Goal: Task Accomplishment & Management: Manage account settings

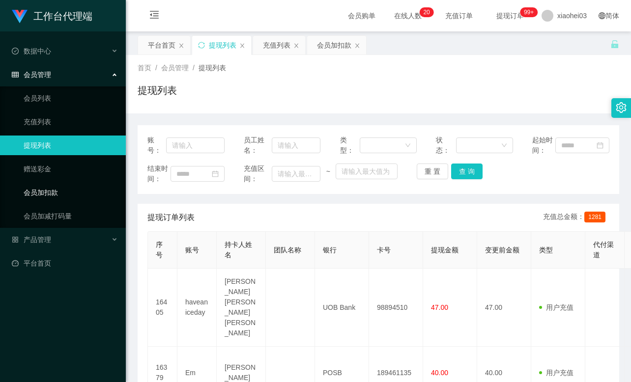
click at [49, 192] on link "会员加扣款" at bounding box center [71, 193] width 94 height 20
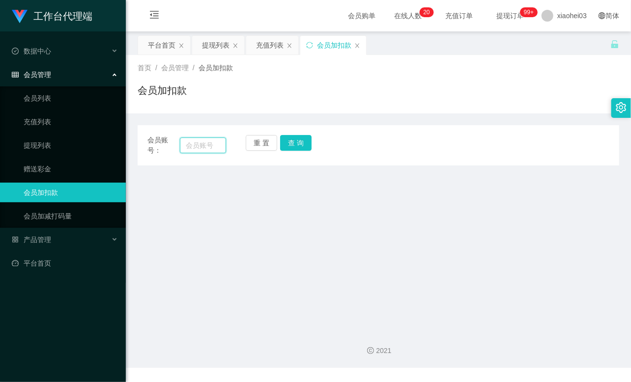
click at [186, 144] on input "text" at bounding box center [203, 146] width 46 height 16
paste input "85292216"
type input "85292216"
click at [290, 142] on button "查 询" at bounding box center [295, 143] width 31 height 16
drag, startPoint x: 290, startPoint y: 142, endPoint x: 288, endPoint y: 152, distance: 10.0
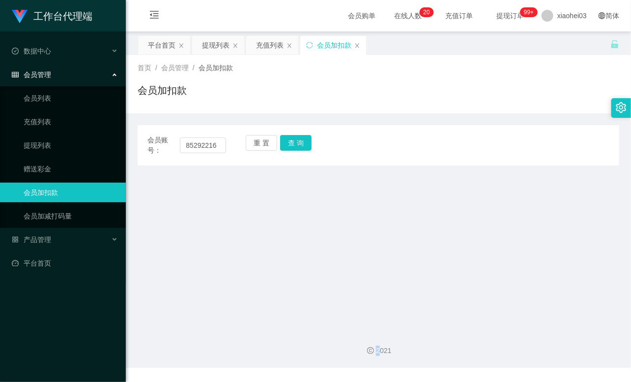
click at [289, 148] on div "重 置 查 询" at bounding box center [285, 145] width 79 height 21
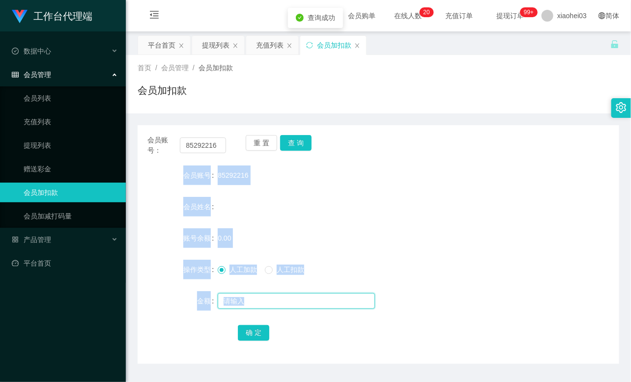
click at [251, 302] on input "text" at bounding box center [296, 301] width 157 height 16
click at [274, 219] on form "会员账号 85292216 会员姓名 账号余额 0.00 操作类型 人工加款 人工扣款 金额 确 定" at bounding box center [378, 254] width 481 height 177
click at [232, 168] on div "85292216" at bounding box center [358, 176] width 281 height 20
drag, startPoint x: 198, startPoint y: 177, endPoint x: 238, endPoint y: 172, distance: 40.0
click at [198, 177] on label "会员账号" at bounding box center [200, 175] width 34 height 8
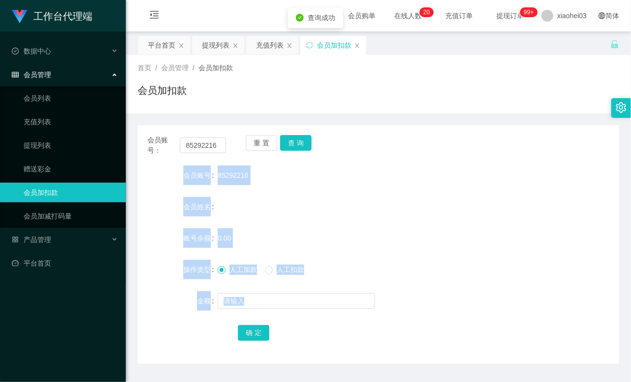
click at [239, 171] on span "85292216" at bounding box center [233, 175] width 30 height 8
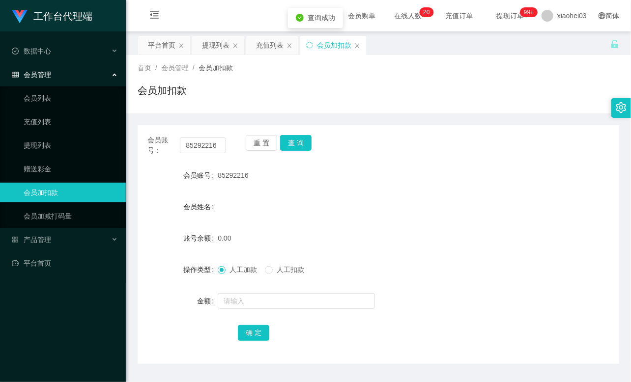
click at [239, 171] on span "85292216" at bounding box center [233, 175] width 30 height 8
click at [241, 296] on input "text" at bounding box center [296, 301] width 157 height 16
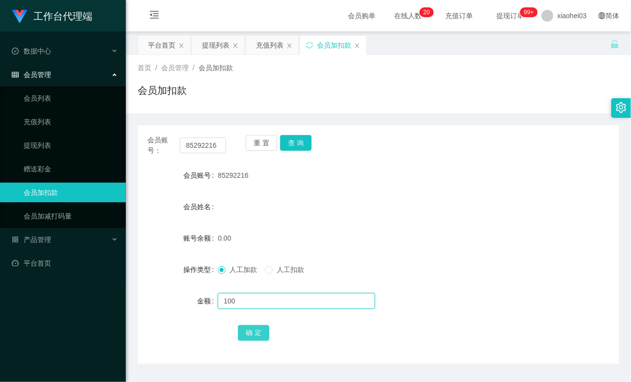
type input "100"
drag, startPoint x: 257, startPoint y: 333, endPoint x: 271, endPoint y: 318, distance: 20.1
click at [257, 333] on button "确 定" at bounding box center [253, 333] width 31 height 16
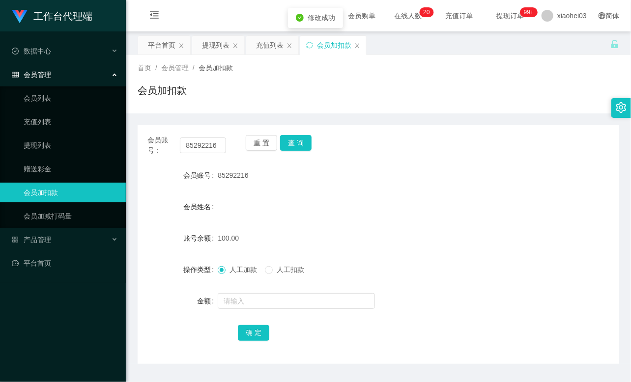
click at [373, 225] on form "会员账号 85292216 会员姓名 账号余额 100.00 操作类型 人工加款 人工扣款 金额 确 定" at bounding box center [378, 254] width 481 height 177
click at [68, 172] on link "赠送彩金" at bounding box center [71, 169] width 94 height 20
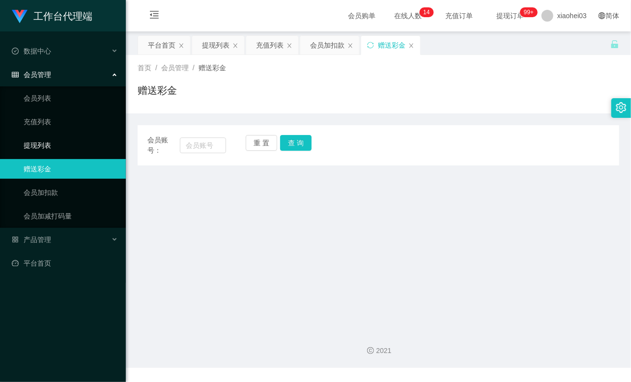
click at [64, 145] on link "提现列表" at bounding box center [71, 146] width 94 height 20
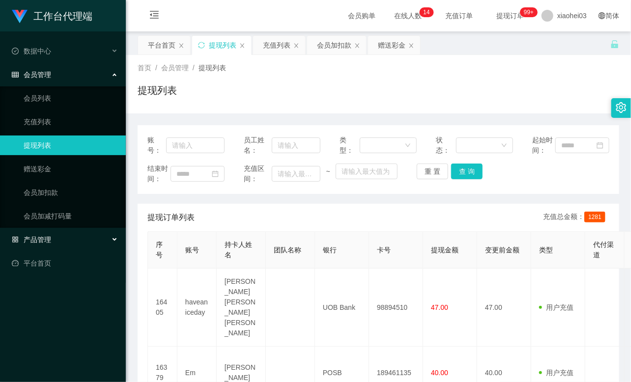
click at [60, 242] on div "产品管理" at bounding box center [63, 240] width 126 height 20
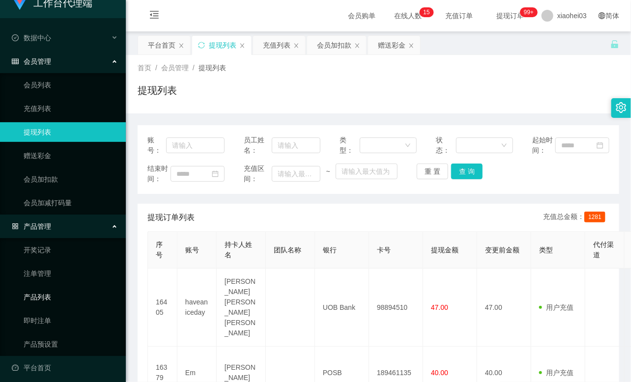
scroll to position [18, 0]
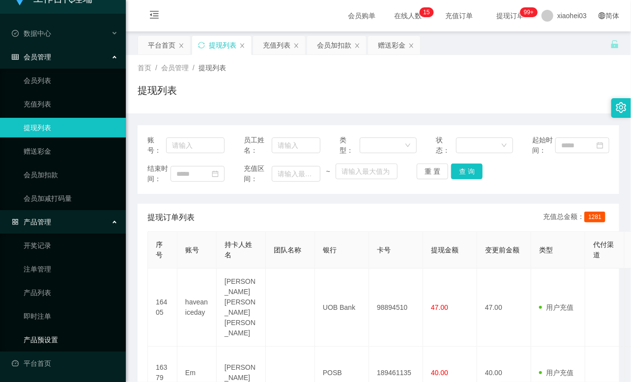
click at [38, 341] on link "产品预设置" at bounding box center [71, 340] width 94 height 20
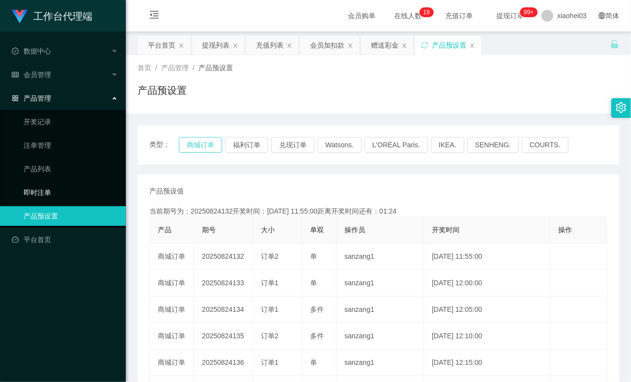
type button "k3wph"
click at [68, 75] on div "会员管理" at bounding box center [63, 75] width 126 height 20
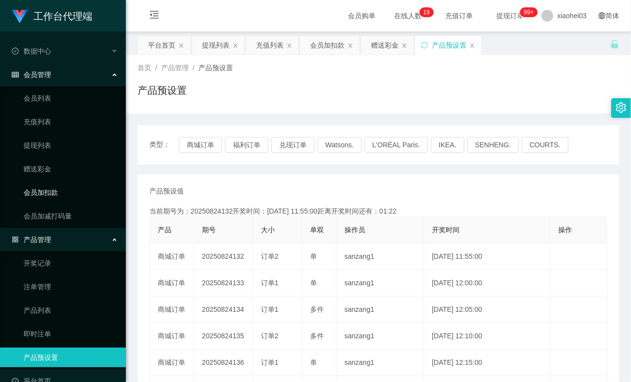
click at [55, 194] on link "会员加扣款" at bounding box center [71, 193] width 94 height 20
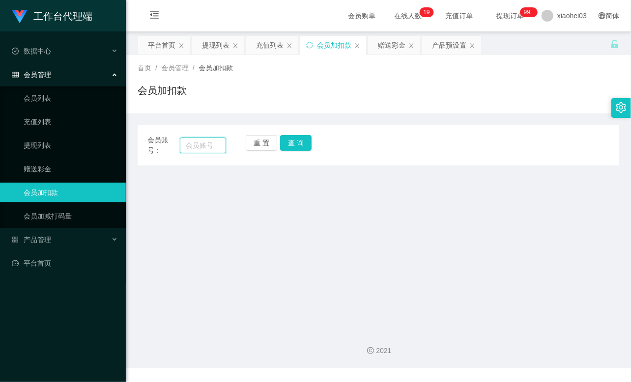
click at [195, 143] on input "text" at bounding box center [203, 146] width 46 height 16
paste input "liying82127254"
type input "liying82127254"
click at [301, 139] on button "查 询" at bounding box center [295, 143] width 31 height 16
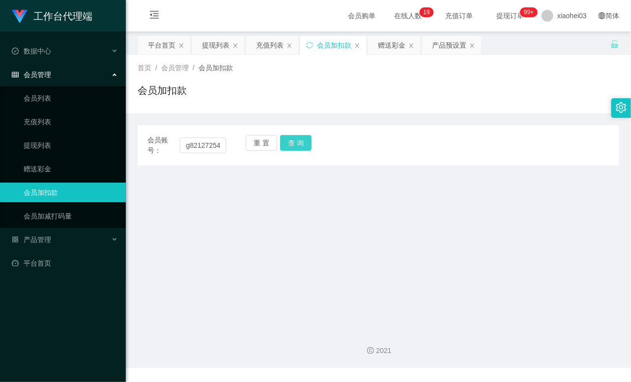
scroll to position [0, 0]
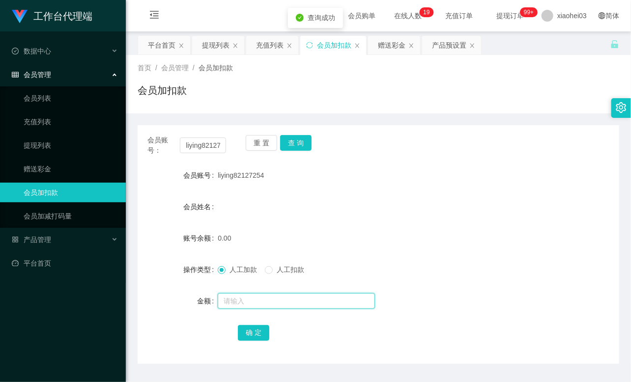
click at [252, 308] on input "text" at bounding box center [296, 301] width 157 height 16
type input "100"
click at [263, 332] on button "确 定" at bounding box center [253, 333] width 31 height 16
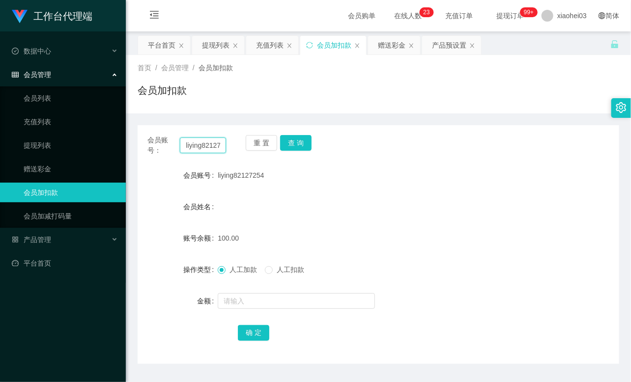
click at [208, 138] on input "liying82127254" at bounding box center [203, 146] width 46 height 16
paste input "85292216"
type input "85292216"
click at [298, 143] on button "查 询" at bounding box center [295, 143] width 31 height 16
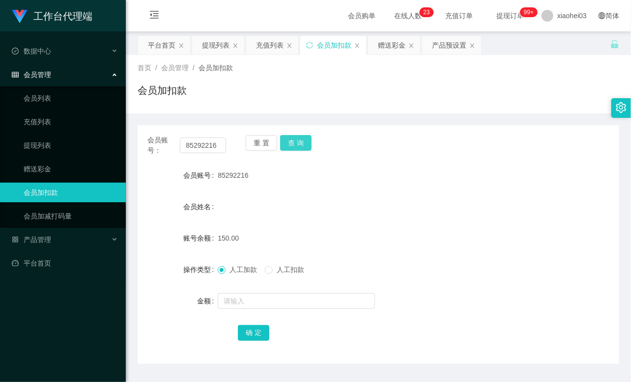
click at [298, 143] on button "查 询" at bounding box center [295, 143] width 31 height 16
click at [298, 143] on div "重 置 查 询" at bounding box center [285, 145] width 79 height 21
click at [57, 238] on div "产品管理" at bounding box center [63, 240] width 126 height 20
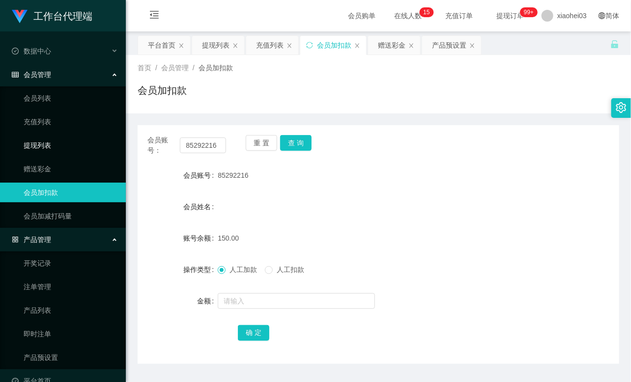
click at [44, 146] on link "提现列表" at bounding box center [71, 146] width 94 height 20
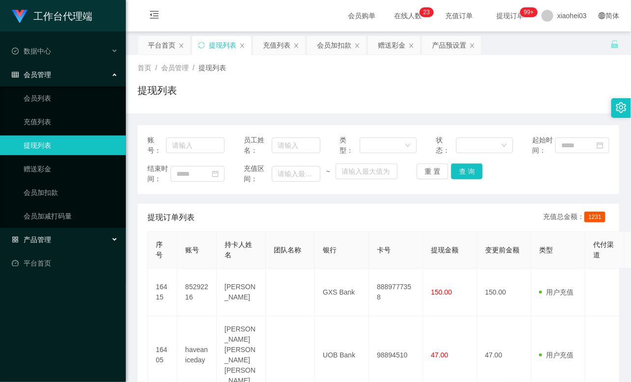
click at [43, 236] on span "产品管理" at bounding box center [31, 240] width 39 height 8
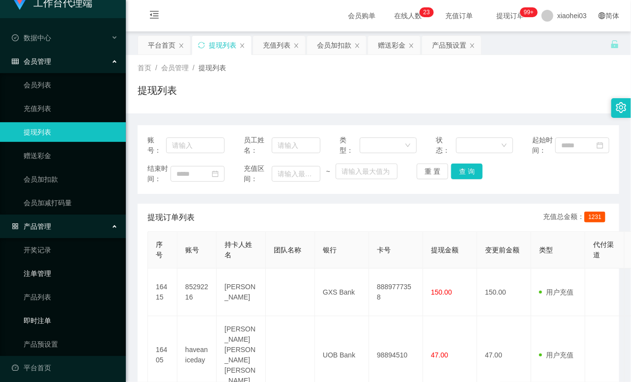
scroll to position [18, 0]
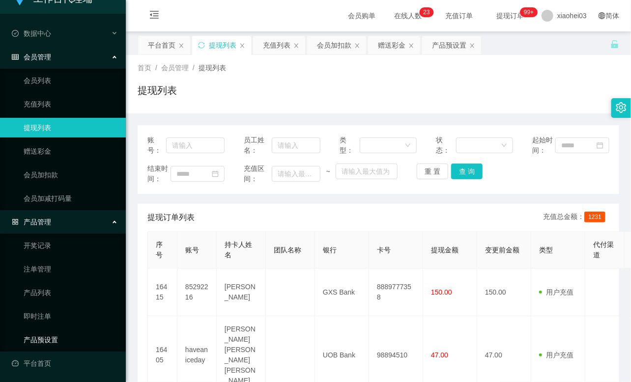
click at [42, 336] on link "产品预设置" at bounding box center [71, 340] width 94 height 20
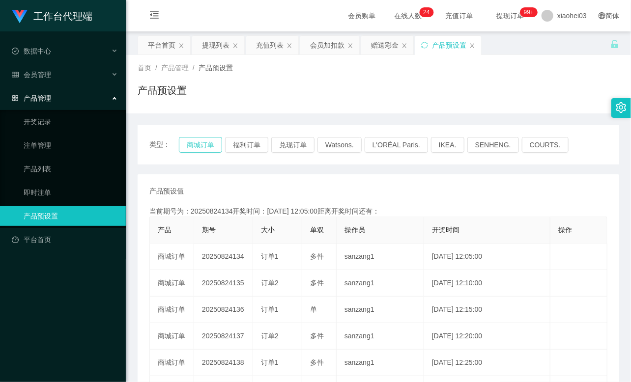
click at [194, 145] on button "商城订单" at bounding box center [200, 145] width 43 height 16
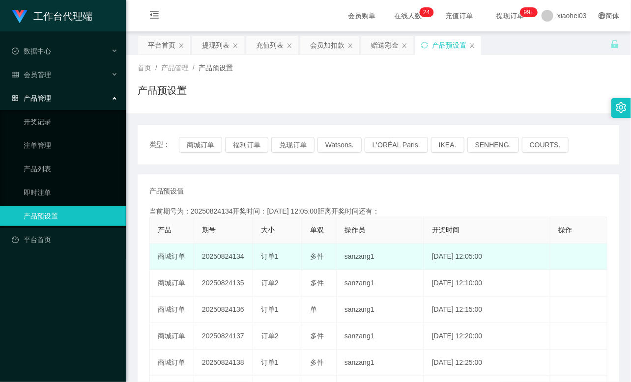
click at [424, 251] on td "2025-08-24 12:05:00" at bounding box center [487, 257] width 126 height 27
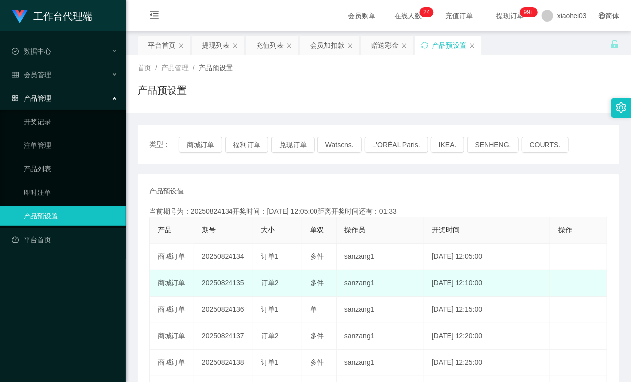
click at [387, 283] on td "sanzang1" at bounding box center [379, 283] width 87 height 27
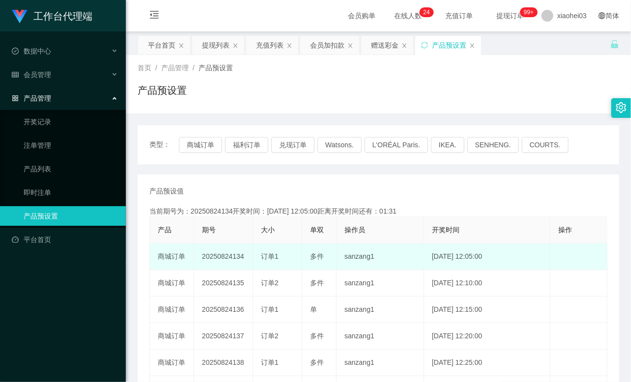
click at [411, 256] on td "sanzang1" at bounding box center [379, 257] width 87 height 27
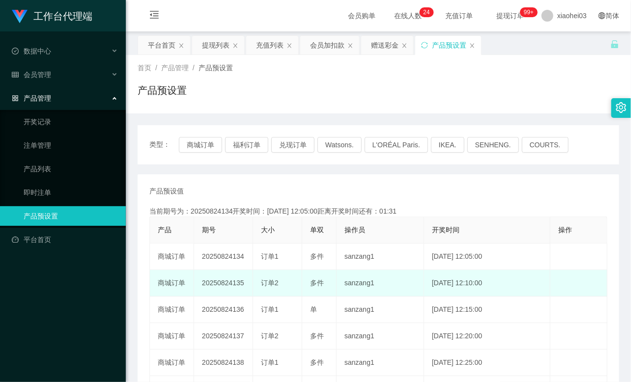
click at [407, 279] on td "sanzang1" at bounding box center [379, 283] width 87 height 27
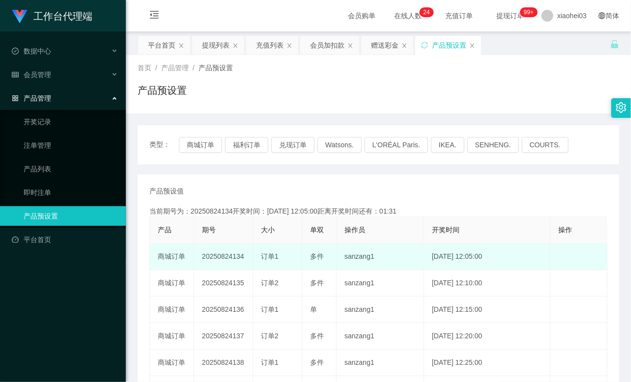
click at [407, 262] on td "sanzang1" at bounding box center [379, 257] width 87 height 27
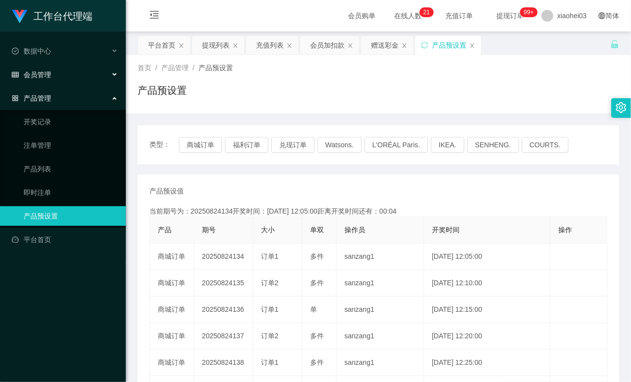
click at [59, 76] on div "会员管理" at bounding box center [63, 75] width 126 height 20
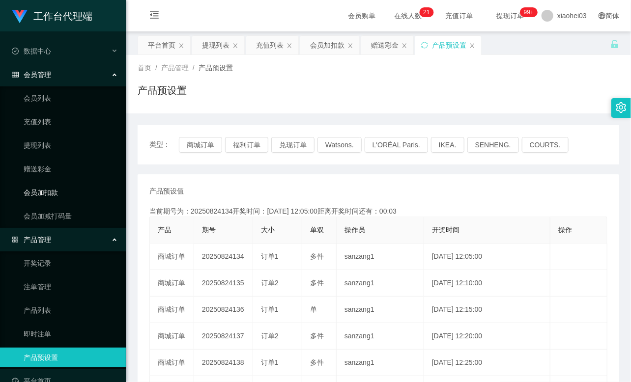
click at [51, 191] on link "会员加扣款" at bounding box center [71, 193] width 94 height 20
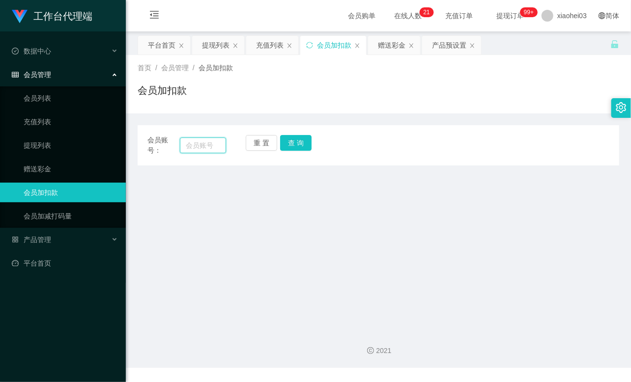
click at [212, 145] on input "text" at bounding box center [203, 146] width 46 height 16
paste input "85292216"
type input "85292216"
click at [302, 146] on button "查 询" at bounding box center [295, 143] width 31 height 16
click at [302, 146] on div "重 置 查 询" at bounding box center [285, 145] width 79 height 21
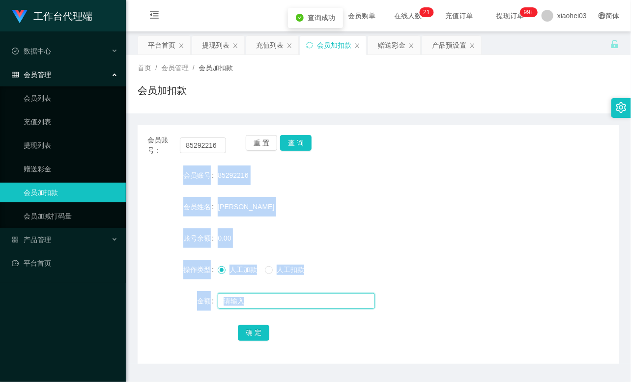
click at [249, 302] on input "text" at bounding box center [296, 301] width 157 height 16
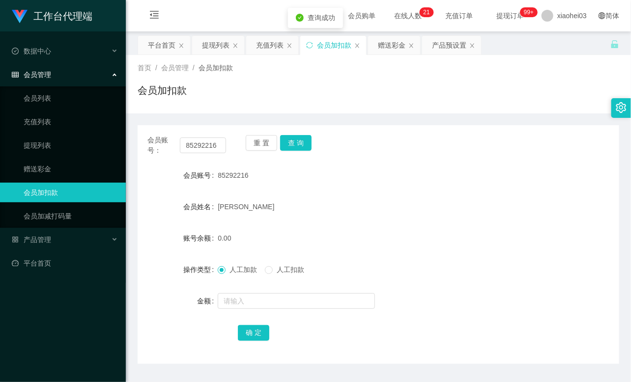
click at [302, 219] on form "会员账号 85292216 会员姓名 Shirlyn Lim 账号余额 0.00 操作类型 人工加款 人工扣款 金额 确 定" at bounding box center [378, 254] width 481 height 177
click at [279, 298] on input "text" at bounding box center [296, 301] width 157 height 16
type input "8"
click at [254, 335] on button "确 定" at bounding box center [253, 333] width 31 height 16
click at [331, 213] on div "[PERSON_NAME]" at bounding box center [358, 207] width 281 height 20
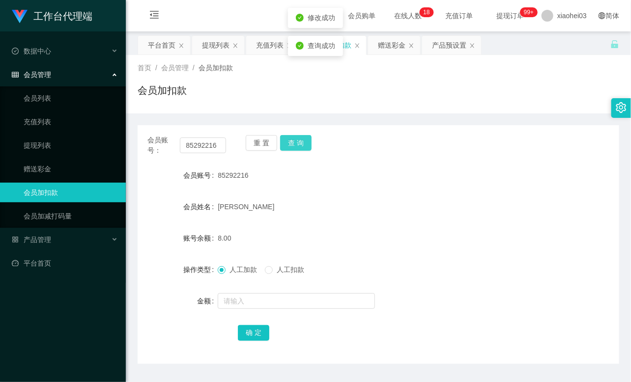
click at [300, 145] on button "查 询" at bounding box center [295, 143] width 31 height 16
click at [300, 145] on div "重 置 查 询" at bounding box center [285, 145] width 79 height 21
click at [40, 143] on link "提现列表" at bounding box center [71, 146] width 94 height 20
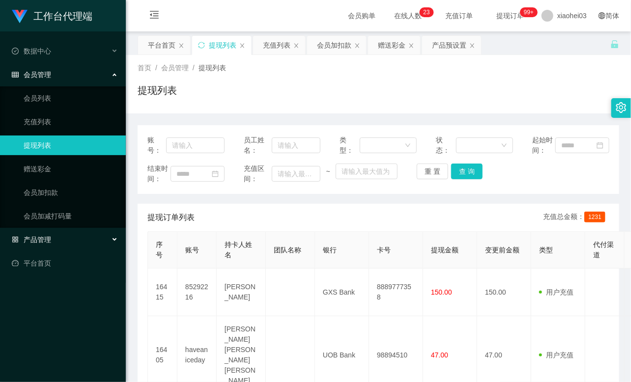
click at [45, 234] on div "产品管理" at bounding box center [63, 240] width 126 height 20
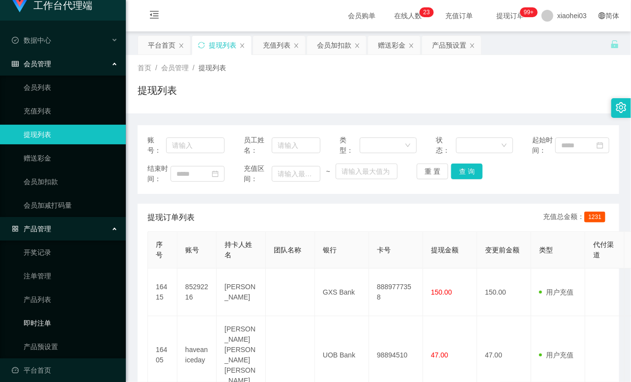
scroll to position [17, 0]
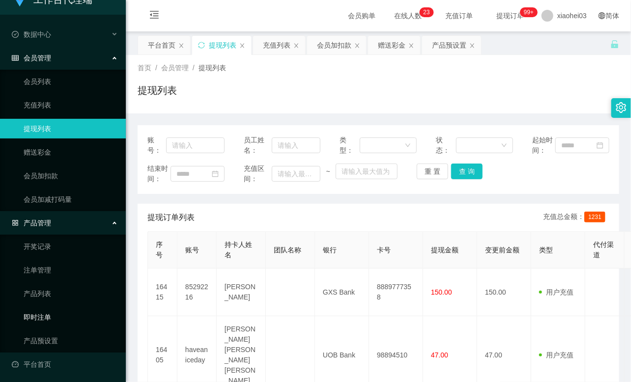
click at [49, 311] on link "即时注单" at bounding box center [71, 318] width 94 height 20
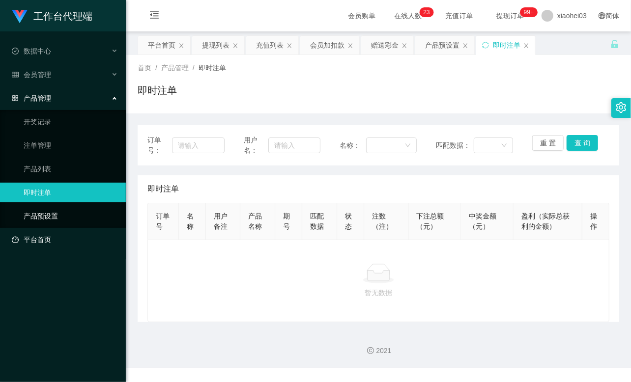
click at [46, 213] on link "产品预设置" at bounding box center [71, 216] width 94 height 20
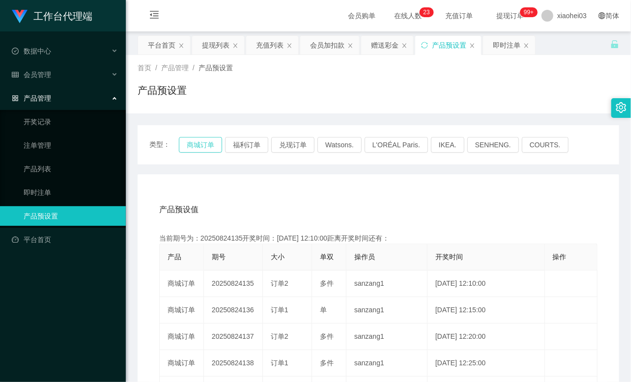
click at [209, 143] on button "商城订单" at bounding box center [200, 145] width 43 height 16
click at [272, 191] on div "产品预设值 添加期号 当前期号为：20250824135开奖时间：[DATE] 12:10:00距离开奖时间还有： 产品 期号 大小 单双 操作员 开奖时间 …" at bounding box center [378, 376] width 481 height 405
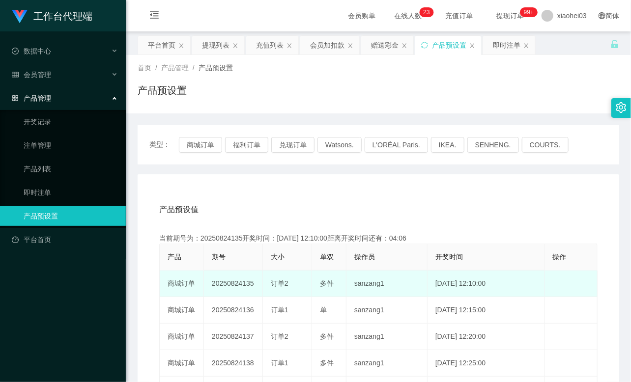
click at [286, 283] on span "订单2" at bounding box center [280, 284] width 18 height 8
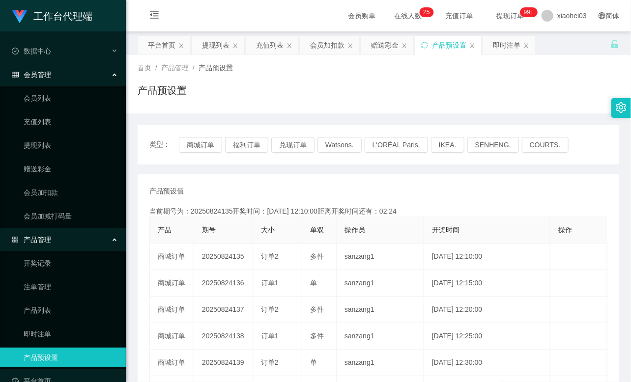
click at [62, 179] on ul "会员列表 充值列表 提现列表 赠送彩金 会员加扣款 会员加减打码量" at bounding box center [63, 156] width 126 height 141
click at [40, 145] on link "提现列表" at bounding box center [71, 146] width 94 height 20
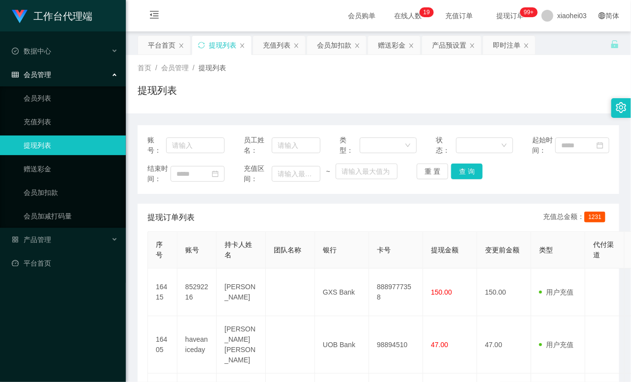
click at [43, 63] on ul "数据中心 会员管理 会员列表 充值列表 提现列表 赠送彩金 会员加扣款 会员加减打码量 产品管理 平台首页" at bounding box center [63, 157] width 126 height 252
click at [48, 98] on link "会员列表" at bounding box center [71, 98] width 94 height 20
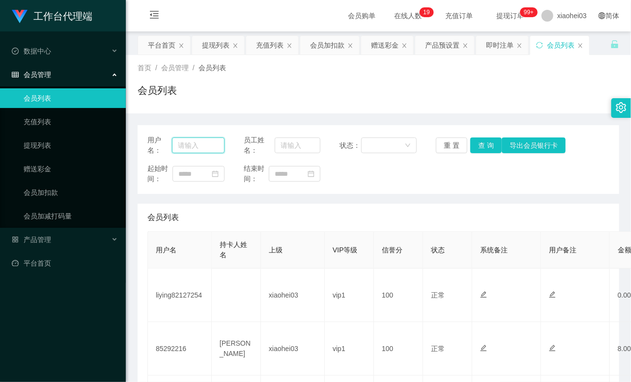
drag, startPoint x: 187, startPoint y: 140, endPoint x: 214, endPoint y: 140, distance: 26.5
click at [187, 140] on input "text" at bounding box center [198, 146] width 53 height 16
paste input "liying82127254"
type input "liying82127254"
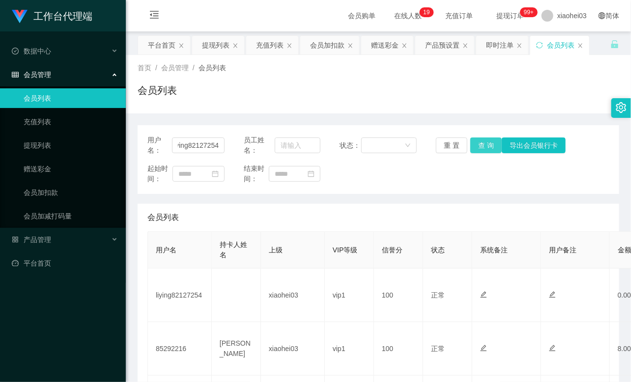
drag, startPoint x: 475, startPoint y: 142, endPoint x: 486, endPoint y: 111, distance: 33.4
click at [475, 142] on button "查 询" at bounding box center [485, 146] width 31 height 16
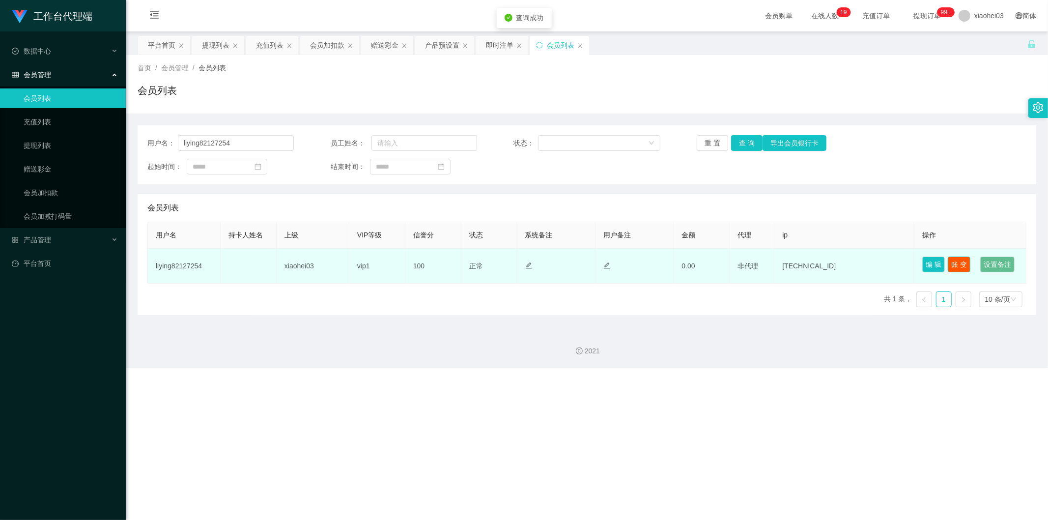
click at [630, 264] on button "账 变" at bounding box center [959, 264] width 23 height 16
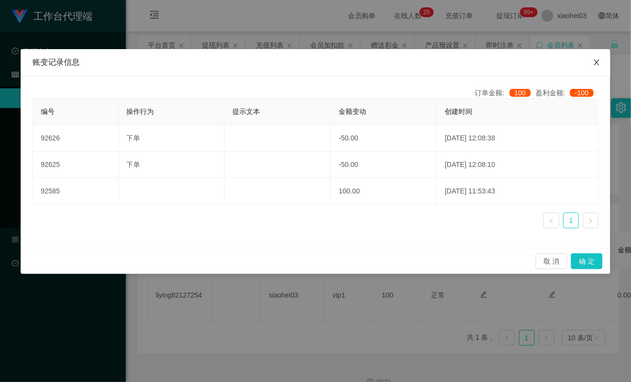
click at [587, 56] on span "Close" at bounding box center [597, 63] width 28 height 28
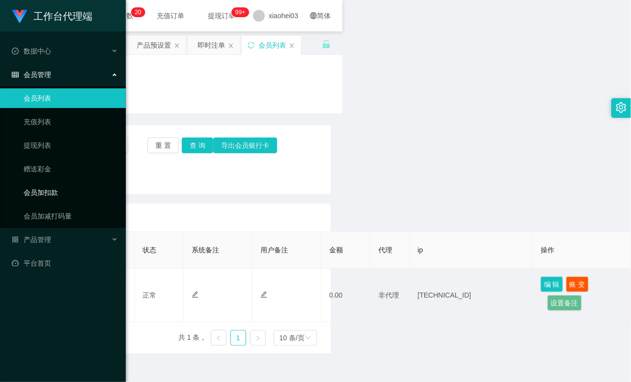
click at [46, 191] on link "会员加扣款" at bounding box center [71, 193] width 94 height 20
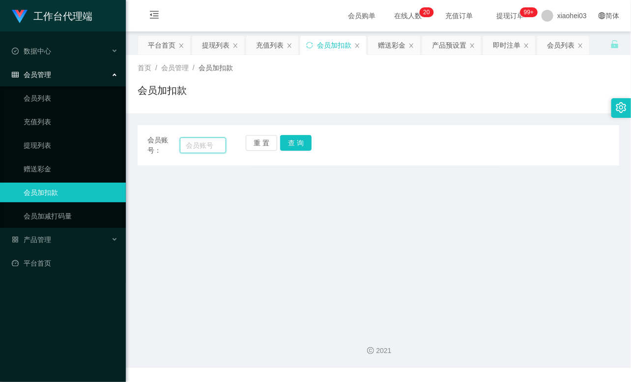
click at [200, 146] on input "text" at bounding box center [203, 146] width 46 height 16
paste input "liying82127254"
type input "liying82127254"
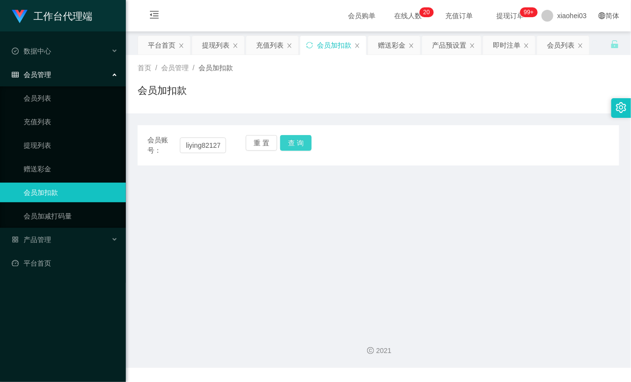
click at [296, 141] on button "查 询" at bounding box center [295, 143] width 31 height 16
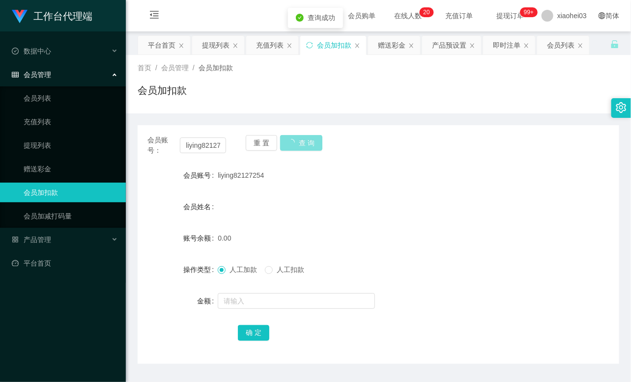
click at [296, 141] on button "查 询" at bounding box center [301, 143] width 42 height 16
click at [209, 140] on input "liying82127254" at bounding box center [203, 146] width 46 height 16
click at [292, 146] on button "查 询" at bounding box center [295, 143] width 31 height 16
click at [292, 146] on div "重 置 查 询" at bounding box center [285, 145] width 79 height 21
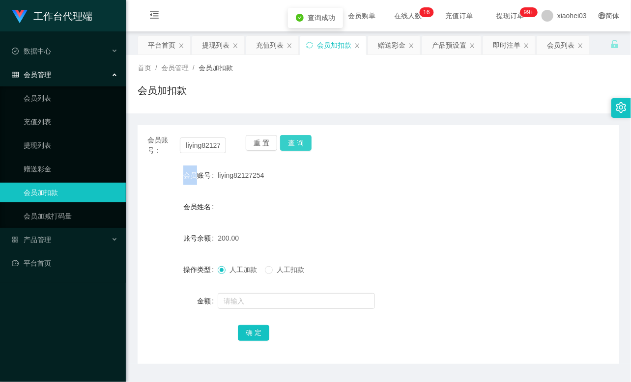
click at [292, 146] on button "查 询" at bounding box center [295, 143] width 31 height 16
click at [290, 277] on div "人工加款 人工扣款" at bounding box center [358, 270] width 281 height 20
click at [290, 266] on span "人工扣款" at bounding box center [290, 270] width 35 height 8
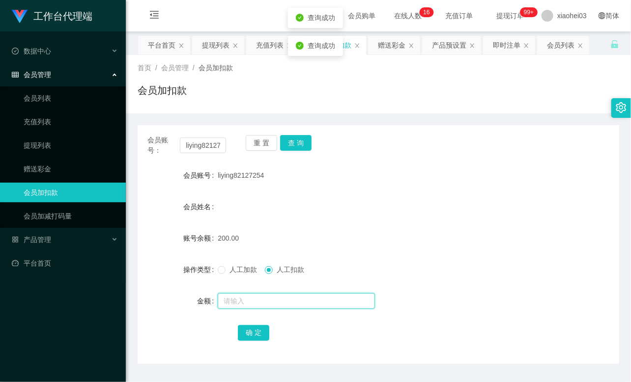
click at [286, 294] on input "text" at bounding box center [296, 301] width 157 height 16
type input "50"
click at [254, 330] on button "确 定" at bounding box center [253, 333] width 31 height 16
drag, startPoint x: 358, startPoint y: 240, endPoint x: 520, endPoint y: 58, distance: 243.5
click at [361, 237] on div "150.00" at bounding box center [358, 238] width 281 height 20
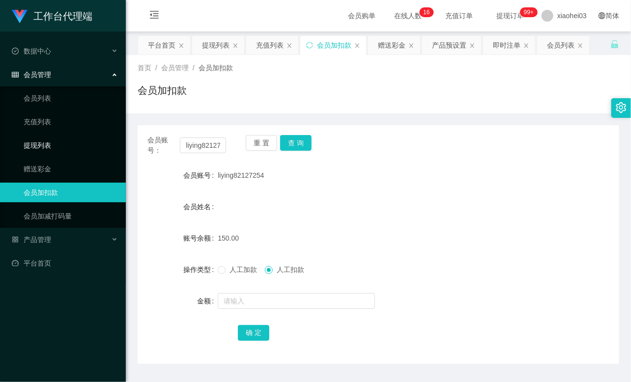
click at [56, 141] on link "提现列表" at bounding box center [71, 146] width 94 height 20
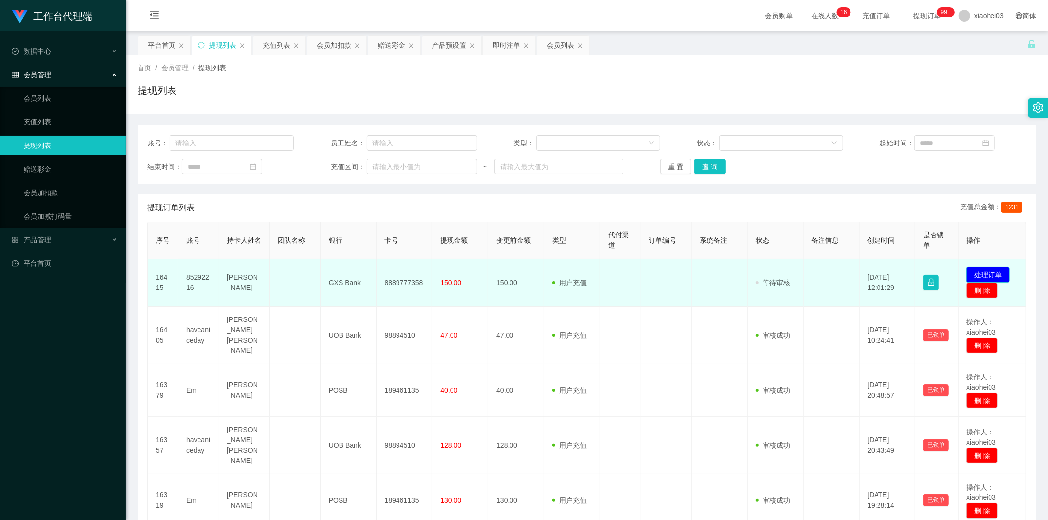
click at [630, 274] on button "处理订单" at bounding box center [987, 275] width 43 height 16
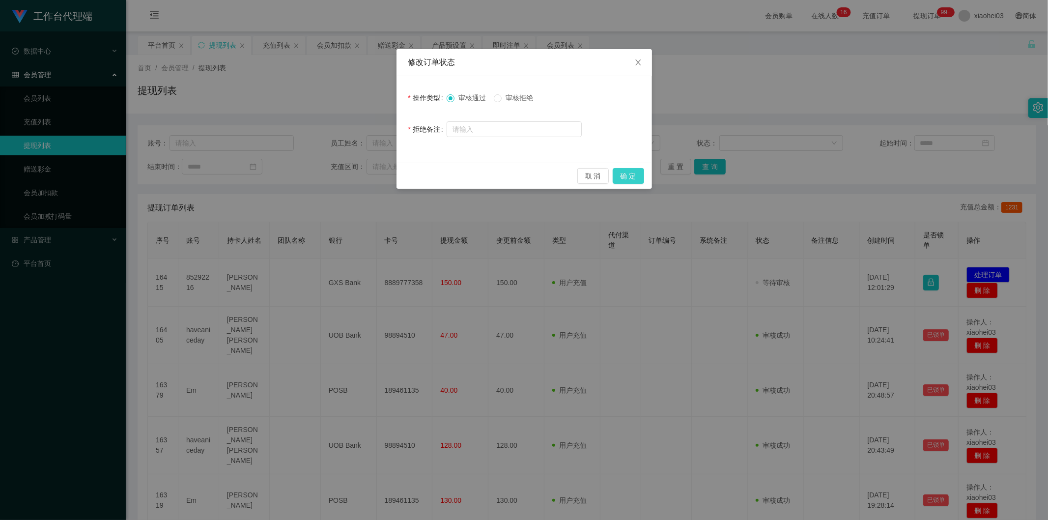
click at [630, 174] on button "确 定" at bounding box center [628, 176] width 31 height 16
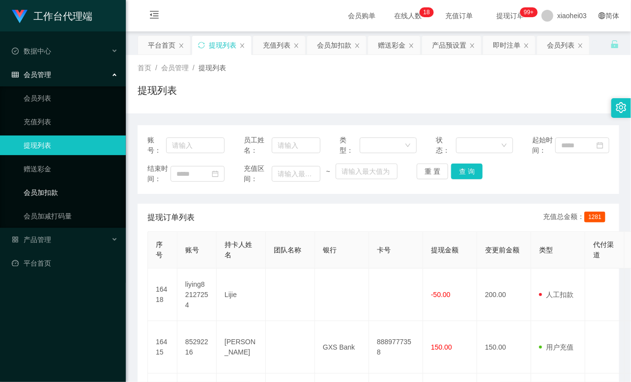
click at [61, 196] on link "会员加扣款" at bounding box center [71, 193] width 94 height 20
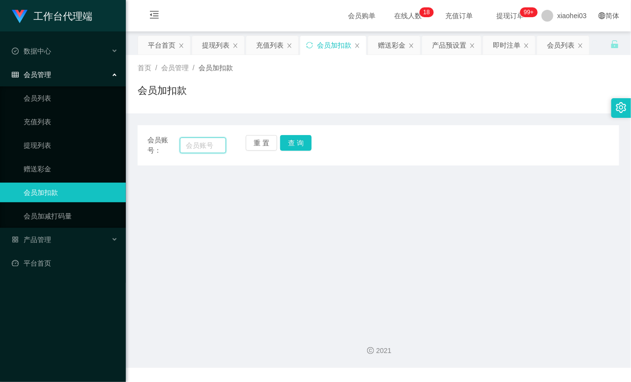
drag, startPoint x: 208, startPoint y: 146, endPoint x: 235, endPoint y: 144, distance: 27.1
click at [209, 145] on input "text" at bounding box center [203, 146] width 46 height 16
paste input "85292216"
type input "85292216"
click at [298, 140] on button "查 询" at bounding box center [295, 143] width 31 height 16
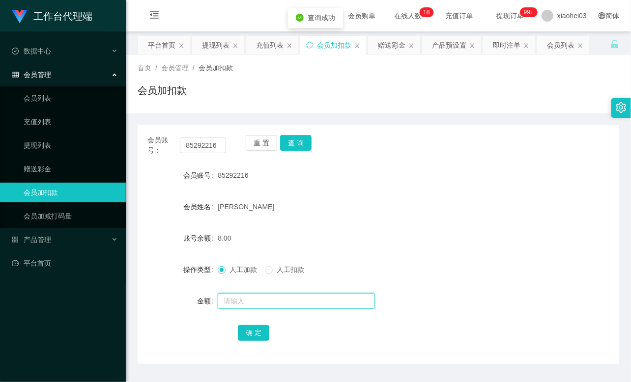
click at [246, 306] on input "text" at bounding box center [296, 301] width 157 height 16
type input "8"
click at [252, 333] on button "确 定" at bounding box center [253, 333] width 31 height 16
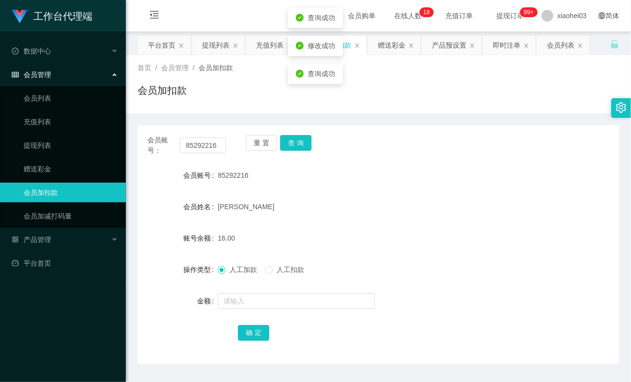
click at [394, 239] on div "16.00" at bounding box center [358, 238] width 281 height 20
click at [35, 153] on link "提现列表" at bounding box center [71, 146] width 94 height 20
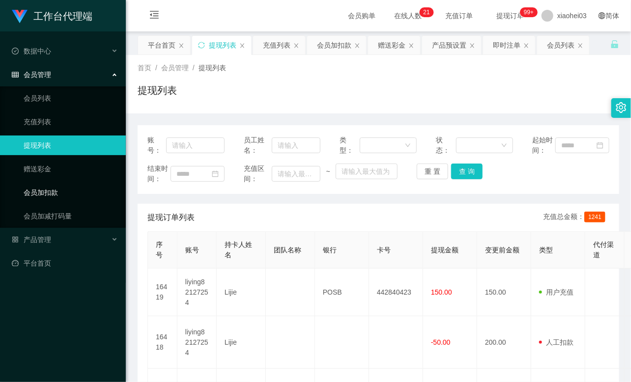
drag, startPoint x: 57, startPoint y: 184, endPoint x: 80, endPoint y: 180, distance: 22.9
click at [57, 184] on link "会员加扣款" at bounding box center [71, 193] width 94 height 20
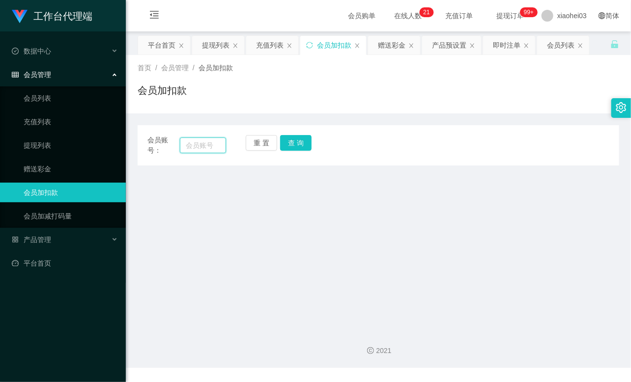
drag, startPoint x: 216, startPoint y: 143, endPoint x: 239, endPoint y: 142, distance: 23.1
click at [216, 143] on input "text" at bounding box center [203, 146] width 46 height 16
paste input "liying82127254"
type input "liying82127254"
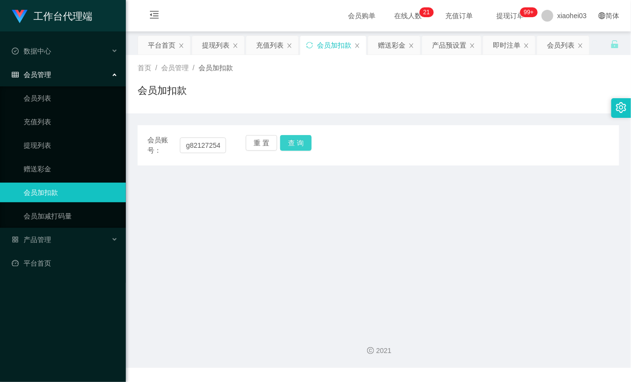
scroll to position [0, 0]
click at [296, 144] on button "查 询" at bounding box center [295, 143] width 31 height 16
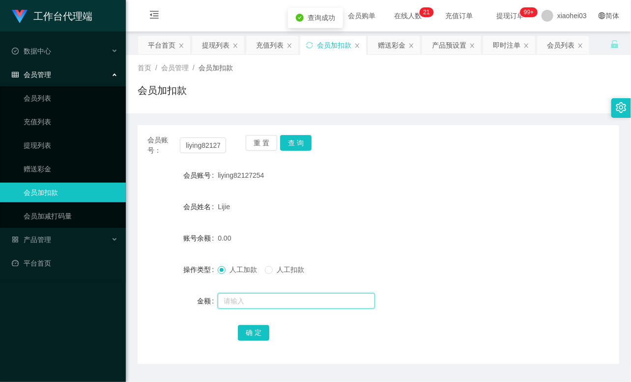
click at [228, 307] on input "text" at bounding box center [296, 301] width 157 height 16
type input "8"
click at [250, 328] on button "确 定" at bounding box center [253, 333] width 31 height 16
click at [46, 120] on link "充值列表" at bounding box center [71, 122] width 94 height 20
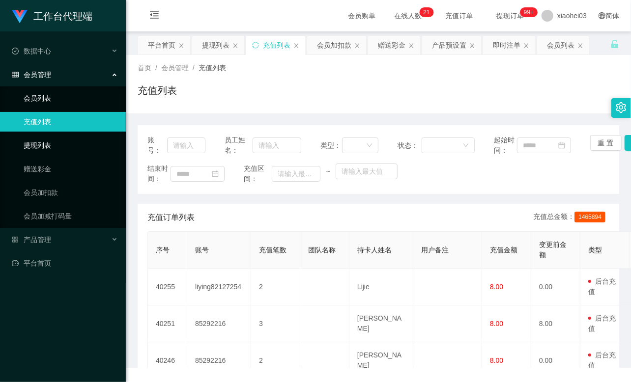
drag, startPoint x: 43, startPoint y: 148, endPoint x: 46, endPoint y: 89, distance: 59.0
click at [43, 146] on link "提现列表" at bounding box center [71, 146] width 94 height 20
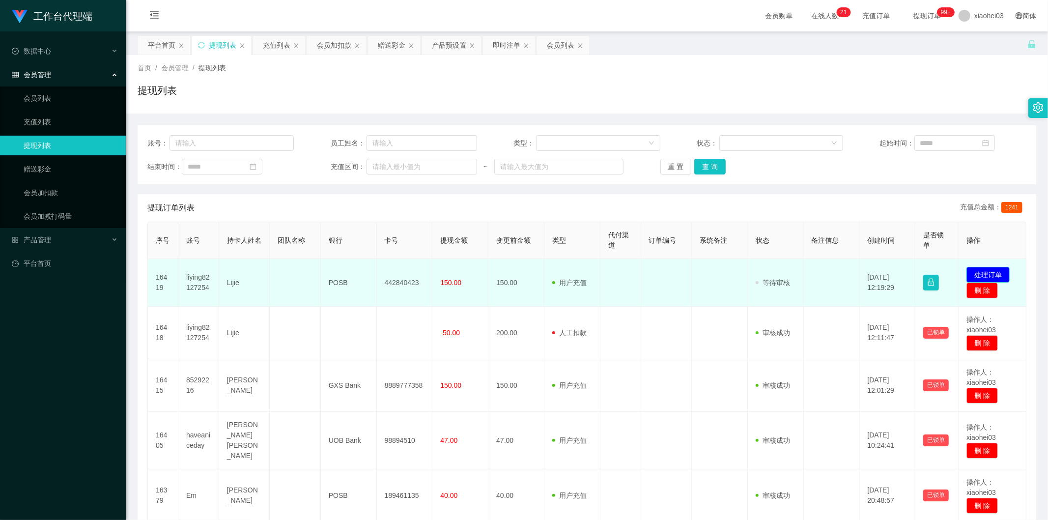
click at [975, 274] on button "处理订单" at bounding box center [987, 275] width 43 height 16
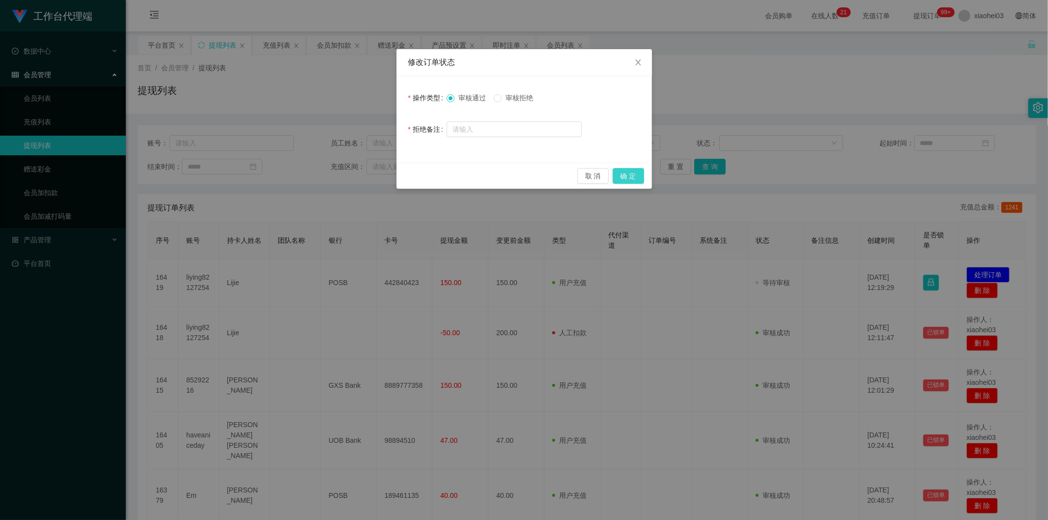
click at [621, 177] on button "确 定" at bounding box center [628, 176] width 31 height 16
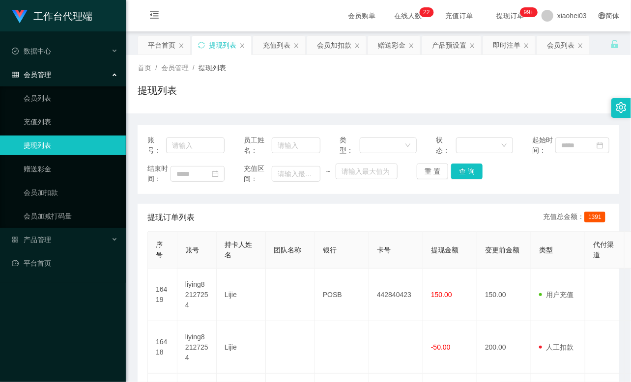
drag, startPoint x: 55, startPoint y: 149, endPoint x: 52, endPoint y: 158, distance: 9.2
click at [54, 149] on link "提现列表" at bounding box center [71, 146] width 94 height 20
click at [47, 165] on link "赠送彩金" at bounding box center [71, 169] width 94 height 20
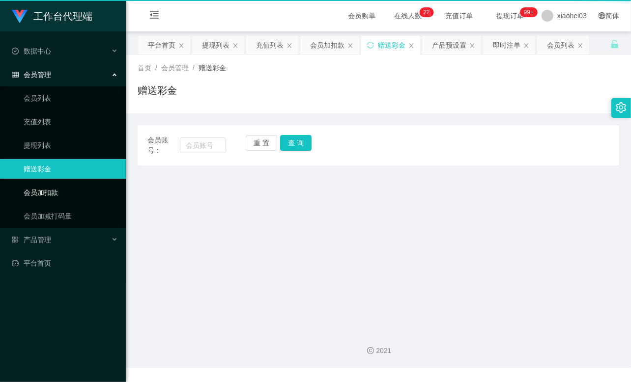
click at [49, 187] on link "会员加扣款" at bounding box center [71, 193] width 94 height 20
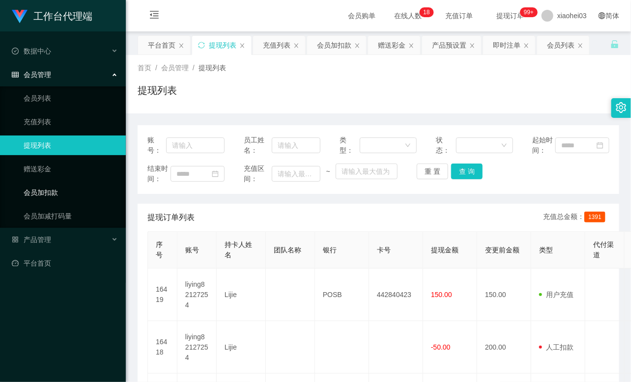
click at [66, 183] on link "会员加扣款" at bounding box center [71, 193] width 94 height 20
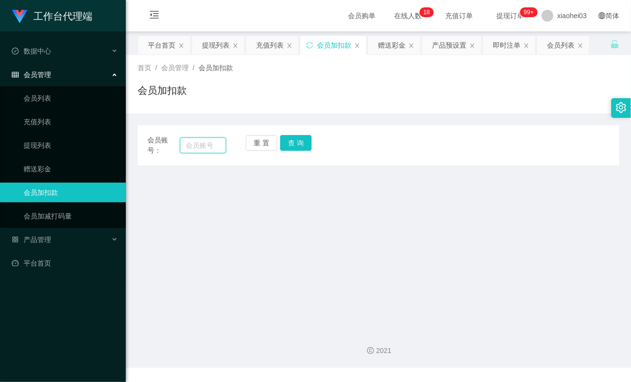
click at [196, 150] on input "text" at bounding box center [203, 146] width 46 height 16
paste input "liying82127254"
type input "liying82127254"
click at [303, 149] on button "查 询" at bounding box center [295, 143] width 31 height 16
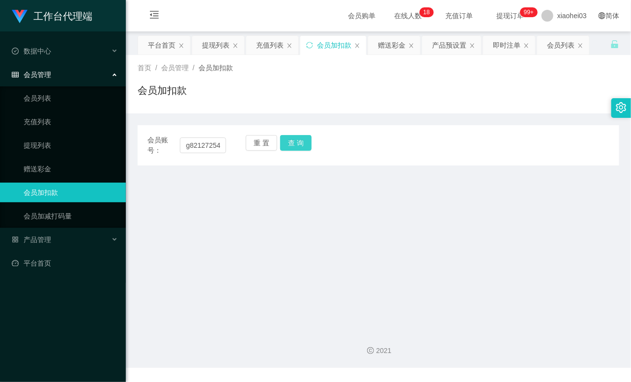
scroll to position [0, 0]
click at [303, 149] on button "查 询" at bounding box center [301, 143] width 42 height 16
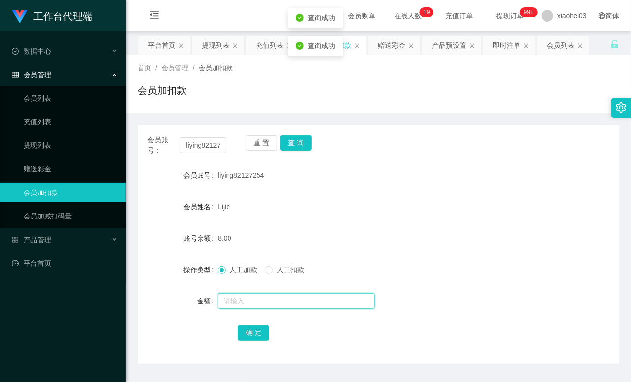
click at [231, 307] on input "text" at bounding box center [296, 301] width 157 height 16
type input "8"
click at [246, 328] on button "确 定" at bounding box center [253, 333] width 31 height 16
click at [66, 136] on link "提现列表" at bounding box center [71, 146] width 94 height 20
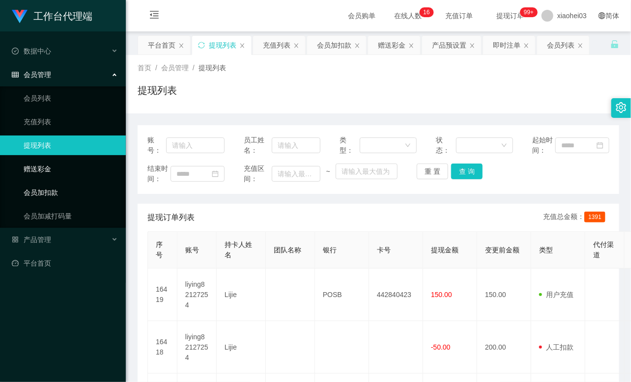
click at [66, 185] on link "会员加扣款" at bounding box center [71, 193] width 94 height 20
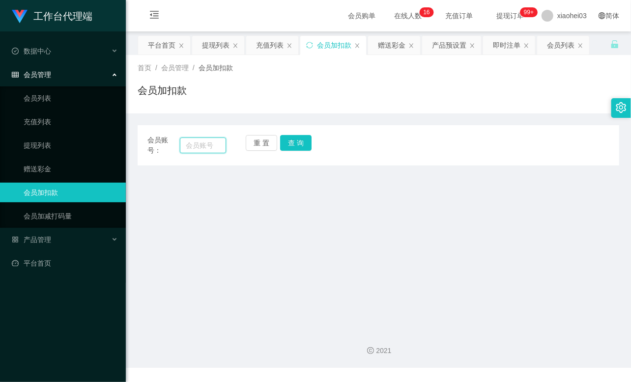
drag, startPoint x: 197, startPoint y: 146, endPoint x: 218, endPoint y: 146, distance: 21.1
click at [197, 146] on input "text" at bounding box center [203, 146] width 46 height 16
paste input "85292216"
type input "85292216"
drag, startPoint x: 290, startPoint y: 144, endPoint x: 287, endPoint y: 164, distance: 19.9
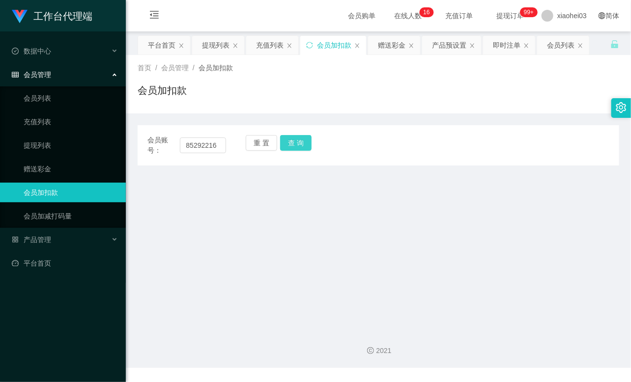
click at [291, 144] on button "查 询" at bounding box center [295, 143] width 31 height 16
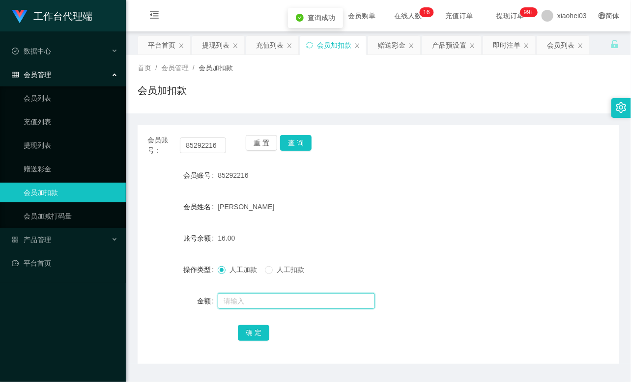
click at [236, 293] on input "text" at bounding box center [296, 301] width 157 height 16
type input "8"
drag, startPoint x: 252, startPoint y: 334, endPoint x: 350, endPoint y: 264, distance: 120.4
click at [252, 333] on button "确 定" at bounding box center [253, 333] width 31 height 16
